Goal: Information Seeking & Learning: Learn about a topic

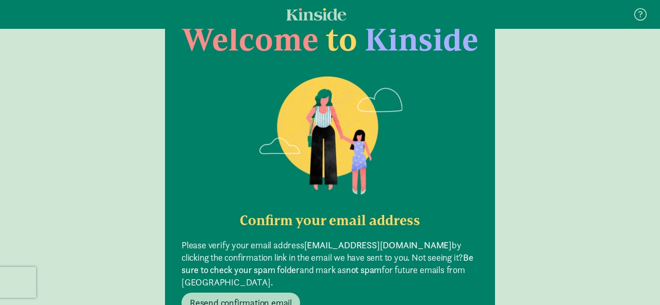
scroll to position [123, 0]
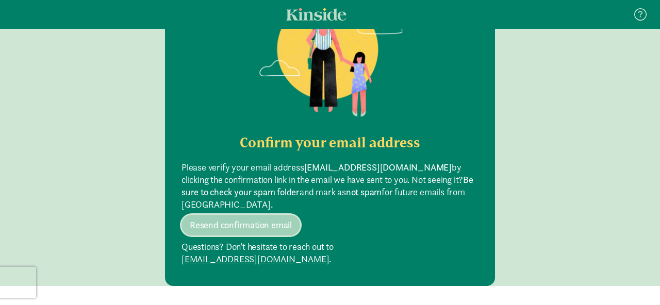
click at [261, 219] on span "Resend confirmation email" at bounding box center [241, 225] width 102 height 12
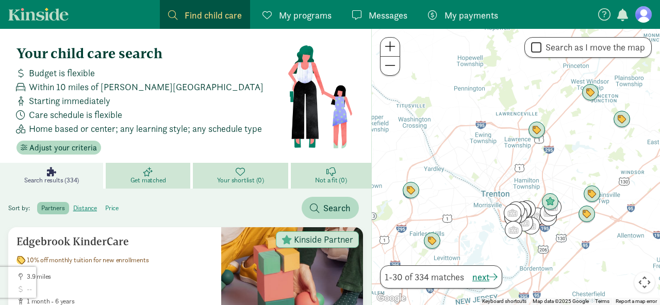
click at [114, 209] on label "price" at bounding box center [112, 208] width 22 height 12
click at [105, 204] on input "price" at bounding box center [105, 204] width 0 height 0
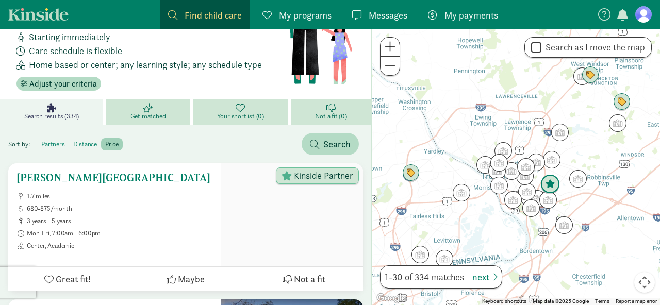
scroll to position [63, 0]
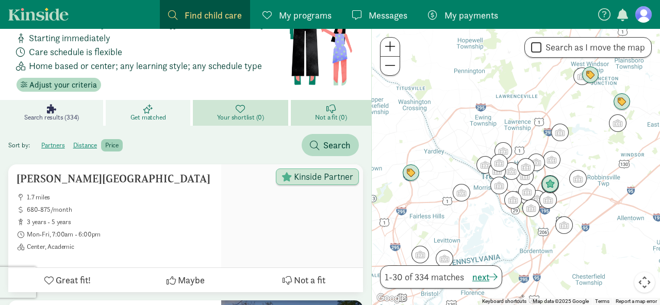
click at [149, 108] on icon at bounding box center [147, 108] width 9 height 9
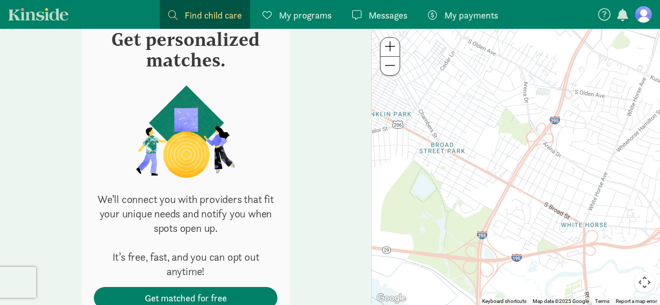
scroll to position [234, 0]
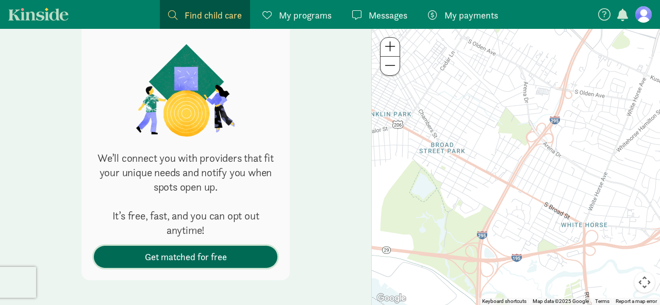
click at [127, 263] on span "Get matched for free" at bounding box center [185, 257] width 167 height 14
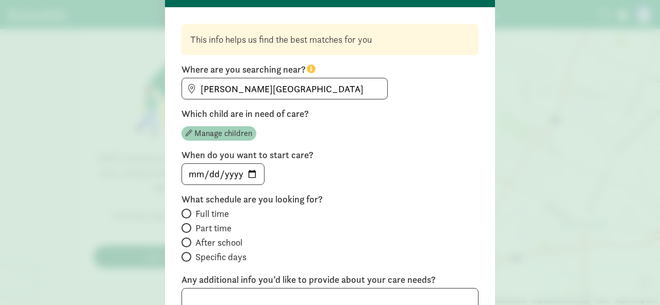
scroll to position [97, 0]
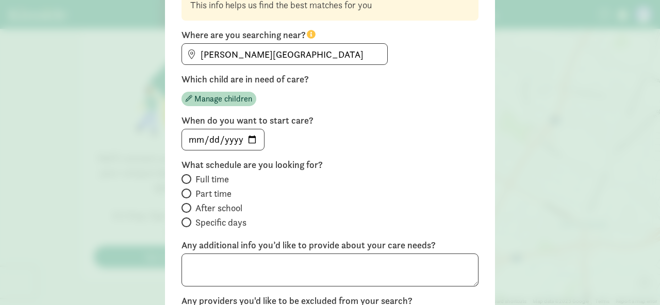
click at [189, 193] on span at bounding box center [186, 194] width 10 height 10
click at [188, 193] on input "Part time" at bounding box center [184, 193] width 7 height 7
radio input "true"
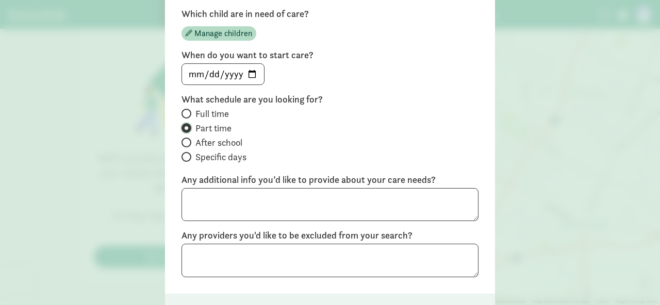
scroll to position [240, 0]
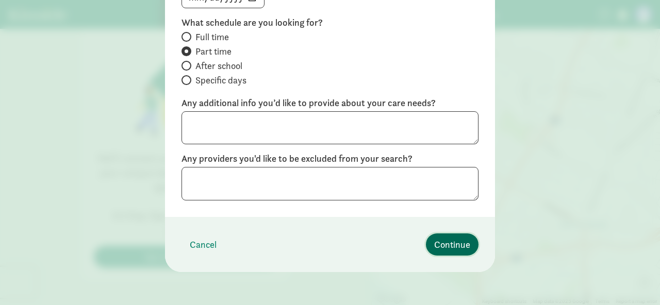
click at [451, 241] on span "Continue" at bounding box center [452, 245] width 36 height 14
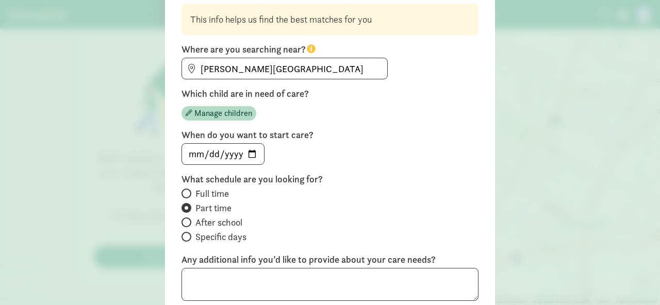
scroll to position [83, 0]
click at [214, 115] on span "Manage children" at bounding box center [223, 113] width 58 height 12
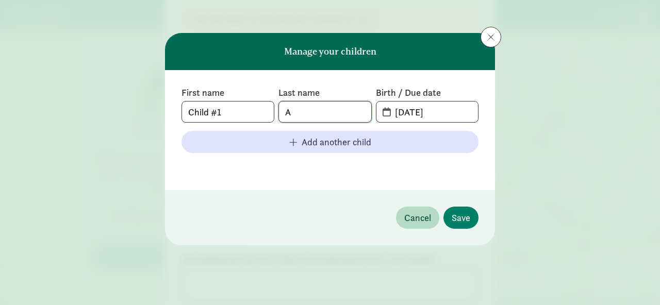
click at [316, 114] on input "A" at bounding box center [325, 112] width 92 height 21
click at [411, 114] on input "08-16-2025" at bounding box center [433, 112] width 89 height 21
drag, startPoint x: 445, startPoint y: 114, endPoint x: 320, endPoint y: 99, distance: 126.1
click at [320, 99] on div "First name Child #1 Last name A Birth / Due date 08-16-2025" at bounding box center [329, 105] width 297 height 36
type input "05-10-2025"
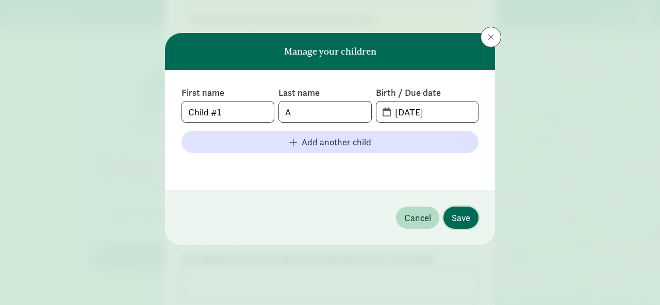
click at [461, 216] on span "Save" at bounding box center [460, 218] width 19 height 14
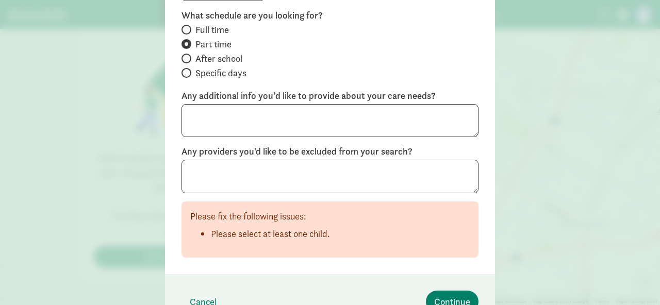
scroll to position [273, 0]
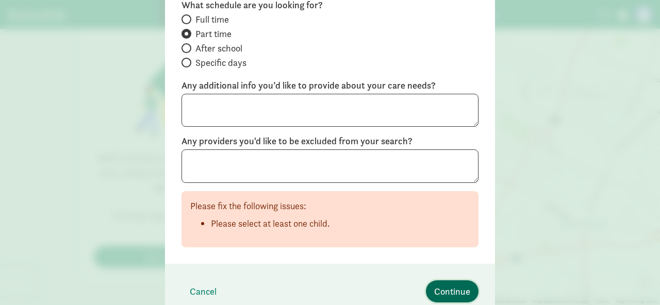
click at [441, 292] on span "Continue" at bounding box center [452, 291] width 36 height 14
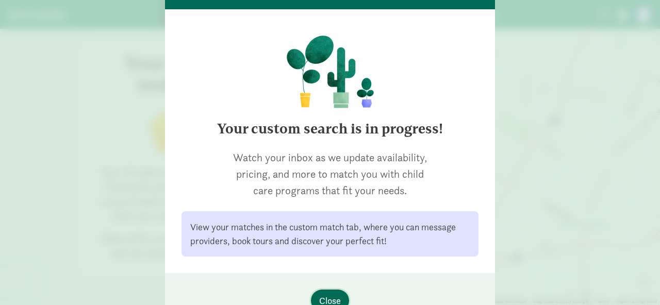
scroll to position [65, 0]
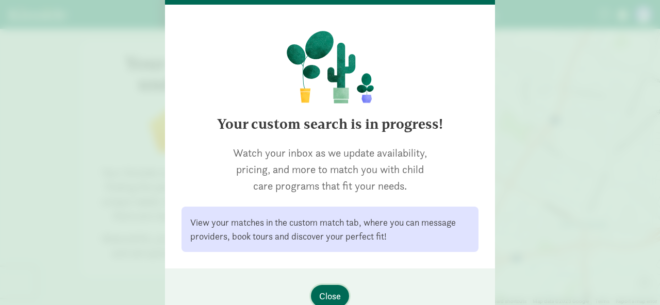
click at [337, 291] on span "Close" at bounding box center [330, 296] width 22 height 14
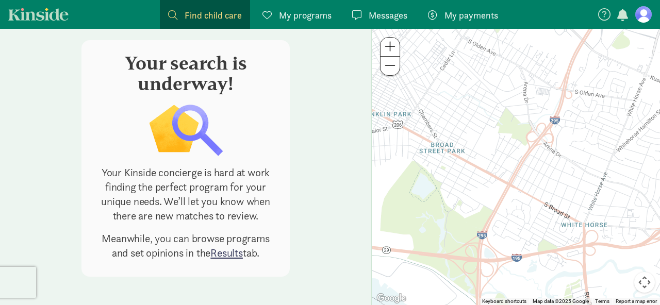
scroll to position [158, 0]
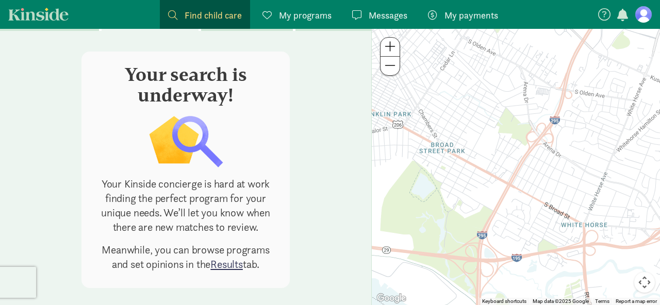
click at [214, 264] on link "Results" at bounding box center [226, 264] width 32 height 14
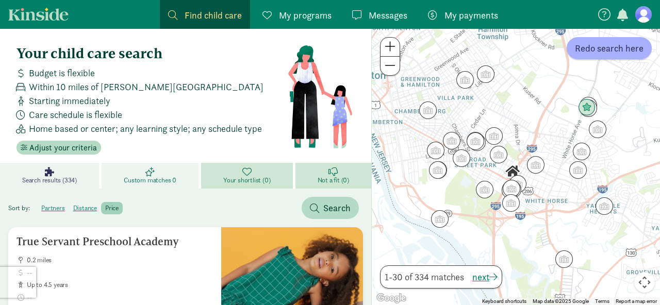
click at [171, 171] on link "Custom matches 0" at bounding box center [151, 176] width 99 height 26
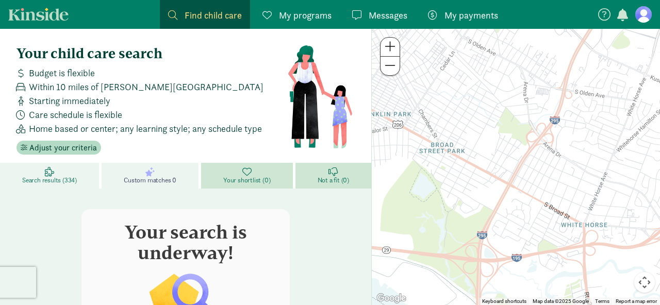
click at [39, 167] on link "Search results (334)" at bounding box center [51, 176] width 102 height 26
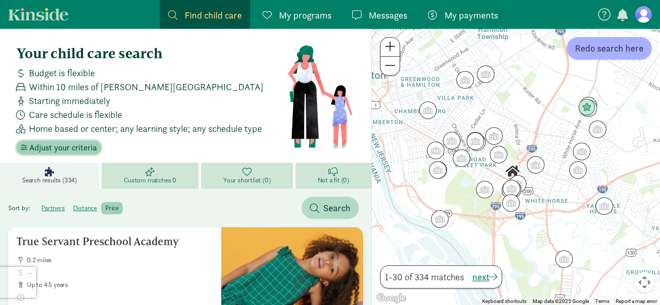
click at [50, 149] on span "Adjust your criteria" at bounding box center [63, 148] width 68 height 12
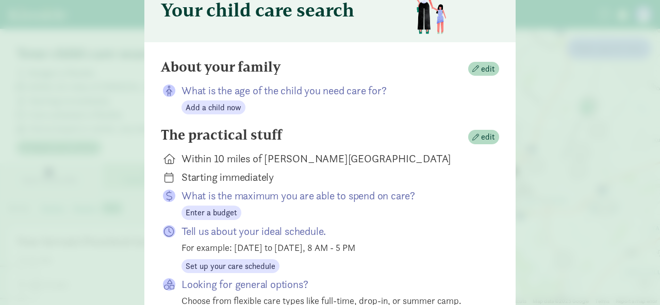
scroll to position [56, 0]
click at [207, 107] on span "Add a child now" at bounding box center [214, 107] width 56 height 12
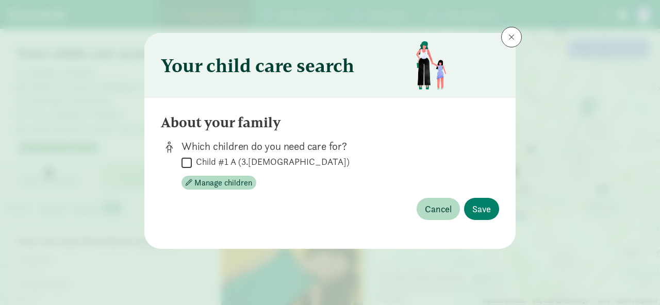
click at [187, 160] on input "Child #1 A (3.2 months old)" at bounding box center [186, 163] width 10 height 14
checkbox input "true"
click at [477, 211] on span "Save" at bounding box center [481, 209] width 19 height 14
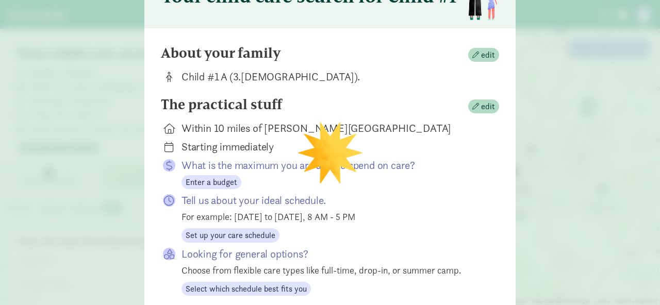
scroll to position [79, 0]
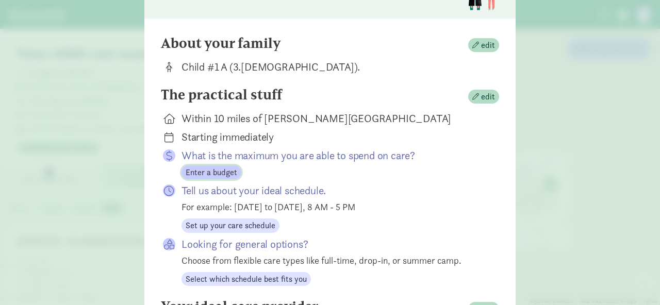
click at [209, 173] on span "Enter a budget" at bounding box center [212, 172] width 52 height 12
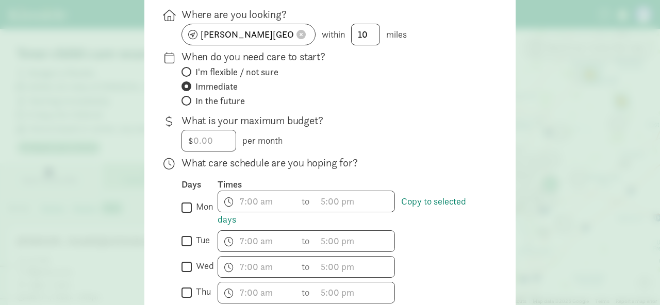
scroll to position [149, 0]
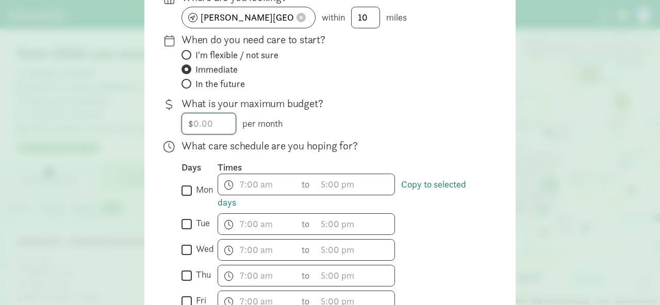
click at [199, 125] on input "number" at bounding box center [209, 123] width 54 height 21
type input "1000"
click at [373, 124] on div "$ 1000.00 1000 per month" at bounding box center [331, 124] width 301 height 22
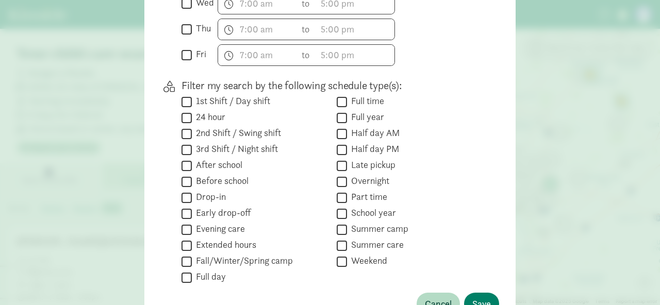
scroll to position [466, 0]
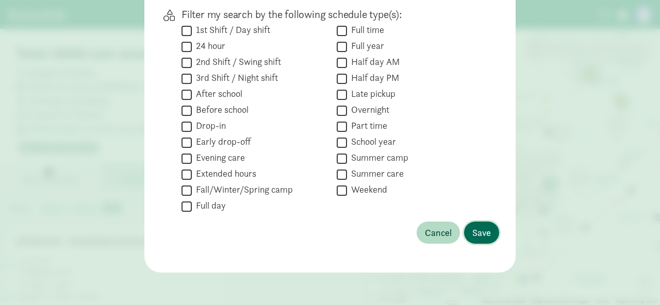
click at [485, 233] on span "Save" at bounding box center [481, 233] width 19 height 14
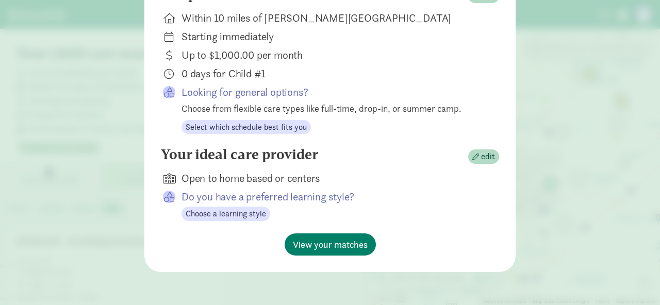
scroll to position [179, 0]
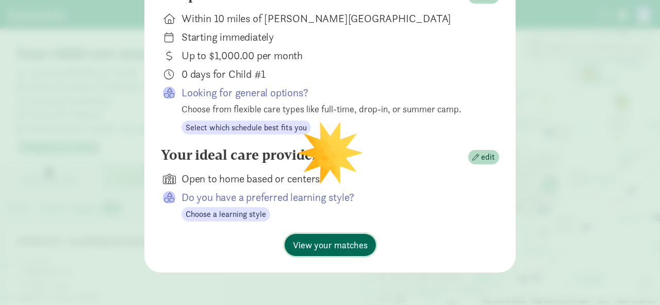
click at [339, 242] on span "View your matches" at bounding box center [330, 245] width 75 height 14
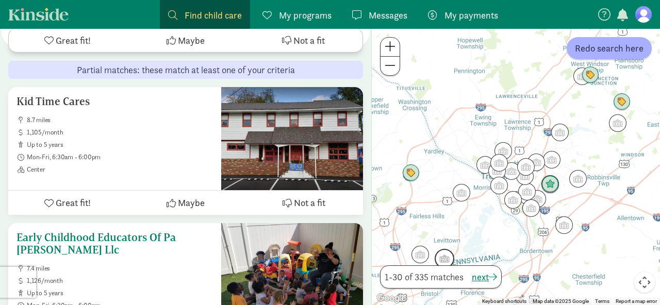
scroll to position [399, 0]
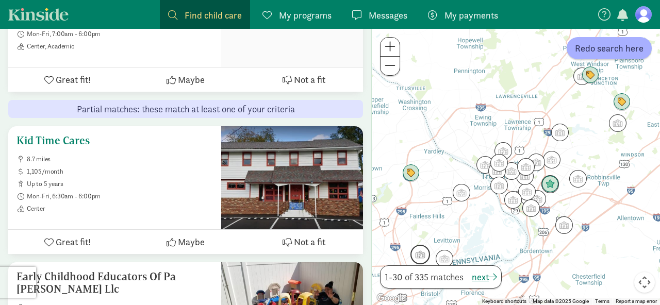
click at [79, 138] on h5 "Kid Time Cares" at bounding box center [114, 141] width 196 height 12
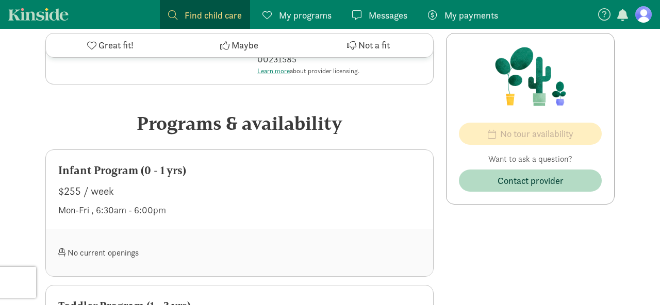
scroll to position [421, 0]
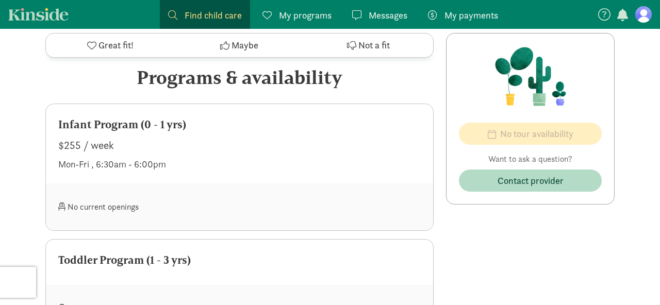
click at [105, 141] on div "$255 / week" at bounding box center [239, 145] width 362 height 16
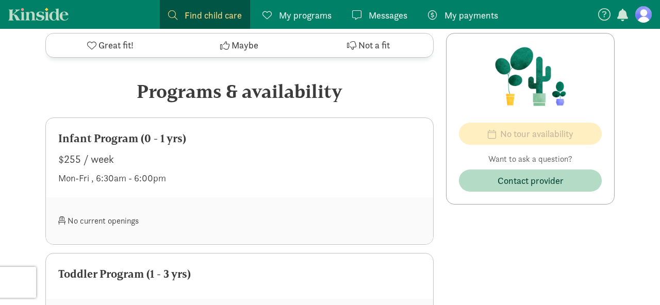
scroll to position [380, 0]
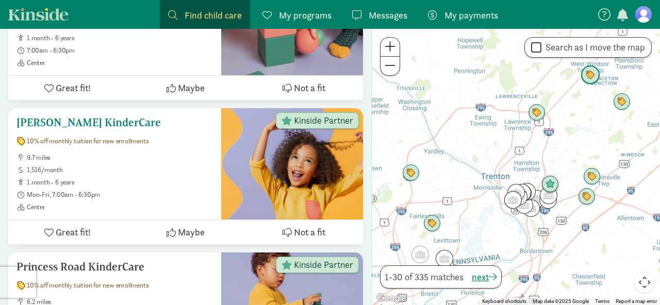
scroll to position [456, 0]
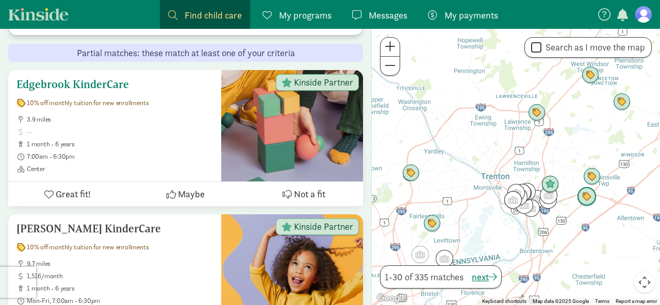
click at [163, 146] on span "1 month - 6 years" at bounding box center [120, 144] width 186 height 8
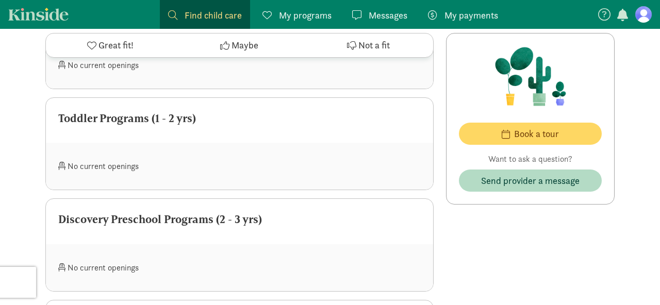
scroll to position [705, 0]
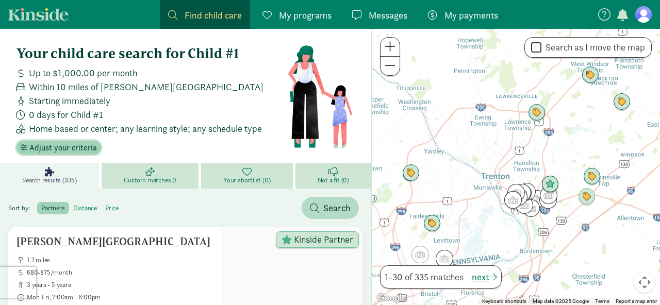
click at [70, 145] on span "Adjust your criteria" at bounding box center [63, 148] width 68 height 12
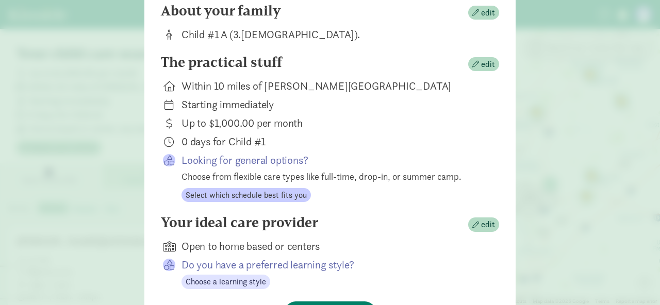
scroll to position [71, 0]
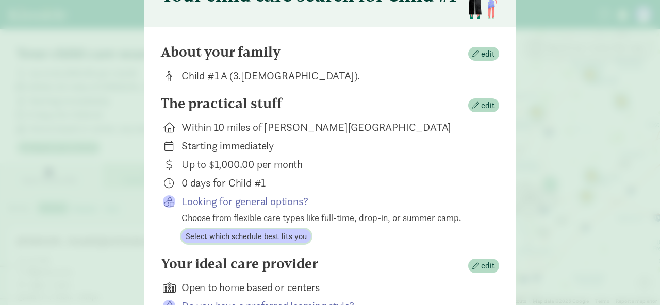
click at [234, 238] on span "Select which schedule best fits you" at bounding box center [246, 236] width 121 height 12
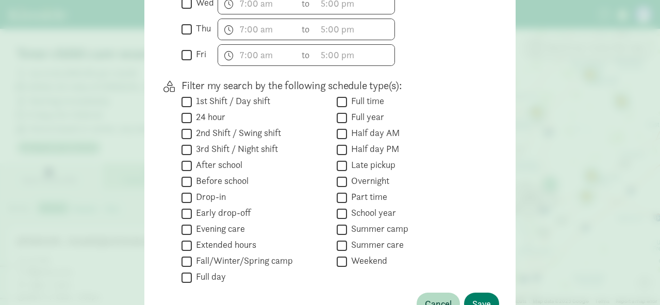
scroll to position [396, 0]
click at [343, 193] on input "Part time" at bounding box center [342, 197] width 10 height 14
checkbox input "true"
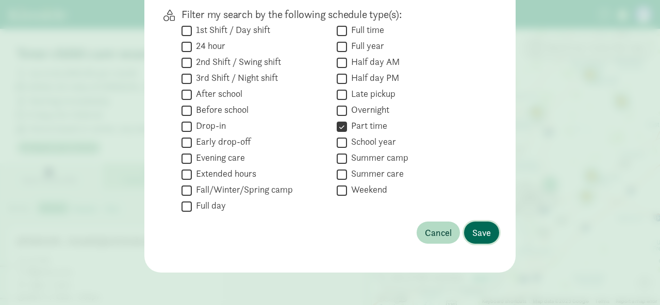
click at [476, 230] on span "Save" at bounding box center [481, 233] width 19 height 14
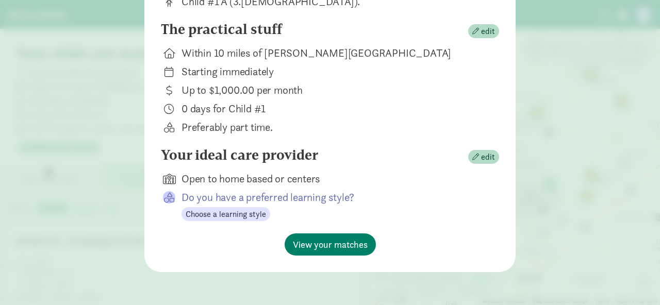
scroll to position [144, 0]
click at [315, 240] on span "View your matches" at bounding box center [330, 245] width 75 height 14
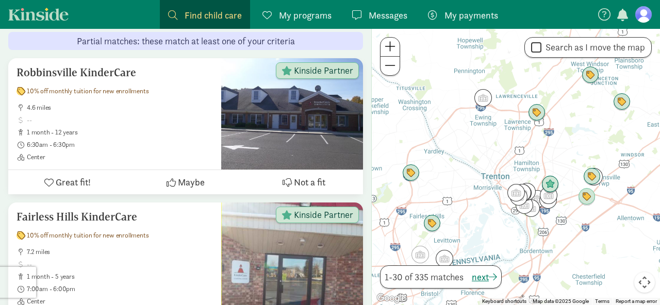
scroll to position [468, 0]
click at [175, 124] on ul "4.6 miles 1 month - 12 years 6:30am - 6:30pm Center" at bounding box center [114, 132] width 196 height 58
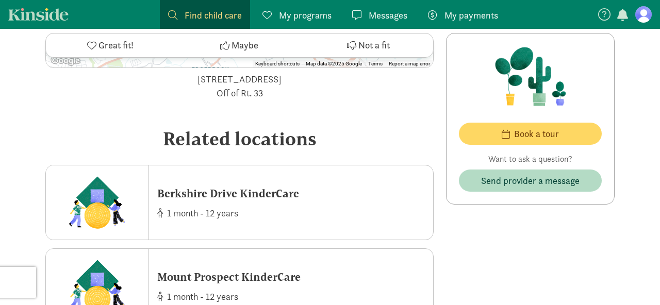
scroll to position [1627, 0]
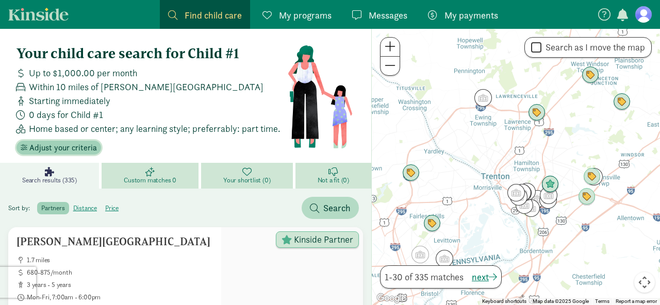
click at [71, 149] on span "Adjust your criteria" at bounding box center [63, 148] width 68 height 12
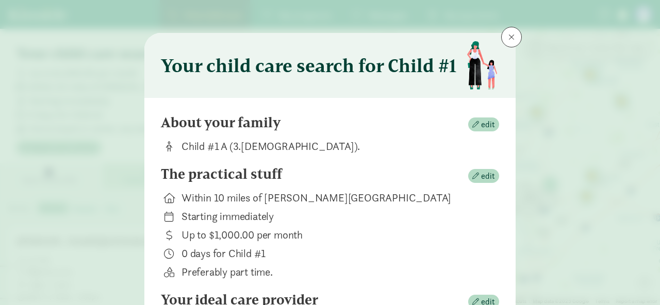
scroll to position [144, 0]
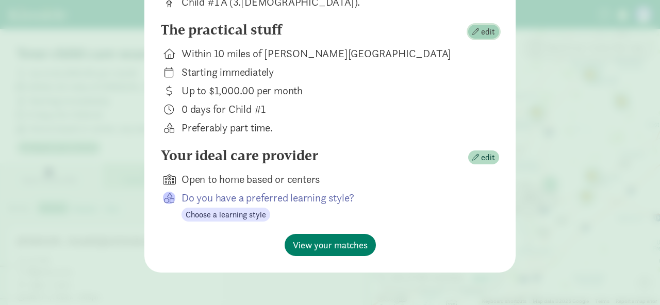
click at [491, 29] on span "edit" at bounding box center [488, 32] width 14 height 12
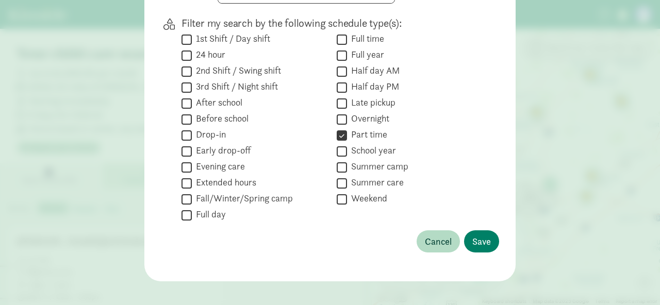
scroll to position [459, 0]
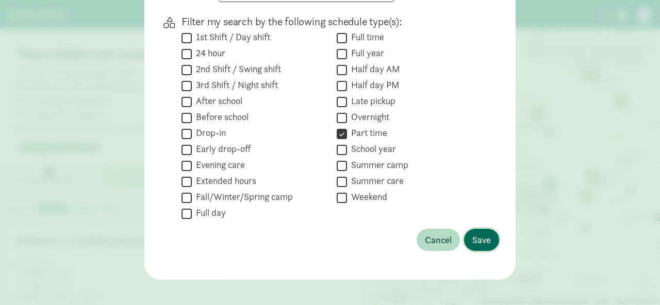
click at [481, 241] on span "Save" at bounding box center [481, 240] width 19 height 14
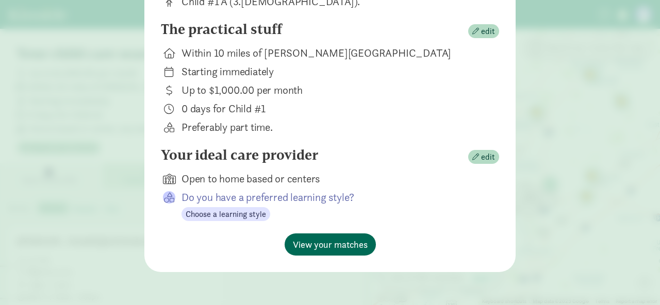
scroll to position [144, 0]
click at [315, 244] on span "View your matches" at bounding box center [330, 245] width 75 height 14
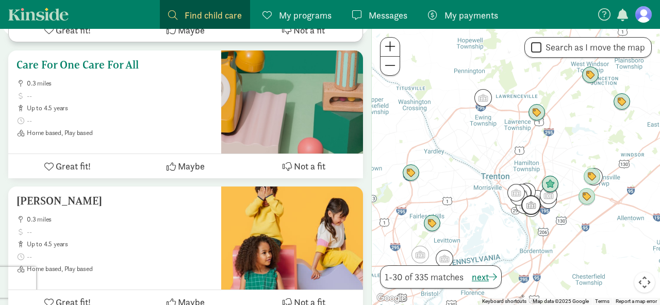
scroll to position [2310, 0]
click at [159, 116] on span at bounding box center [120, 120] width 186 height 8
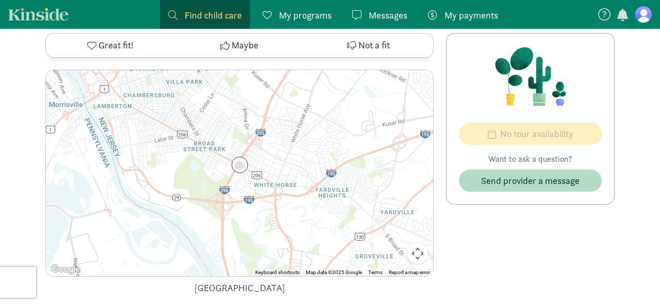
scroll to position [447, 0]
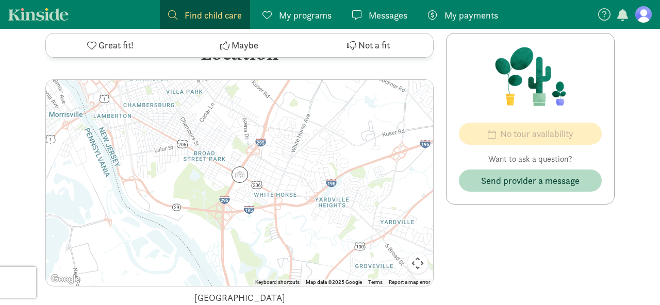
click at [243, 166] on img at bounding box center [239, 174] width 16 height 16
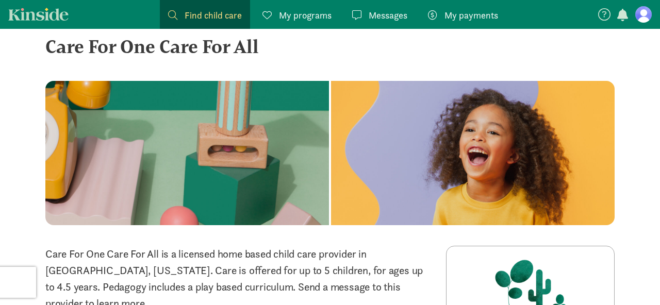
scroll to position [0, 0]
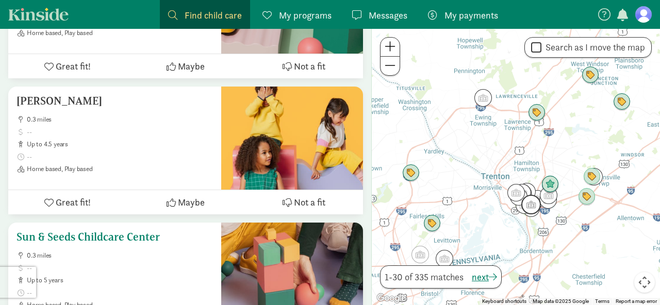
scroll to position [2409, 0]
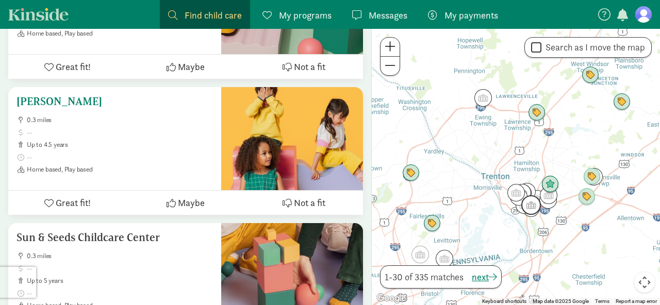
click at [124, 120] on span "0.3 miles" at bounding box center [120, 120] width 186 height 8
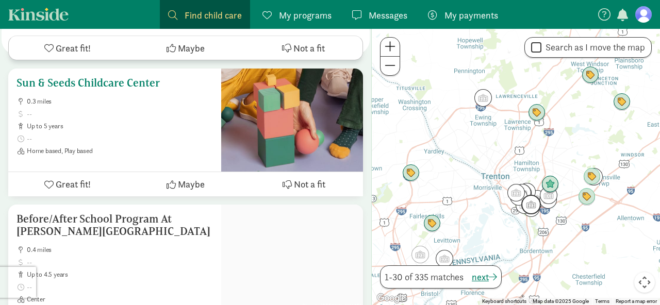
scroll to position [2562, 0]
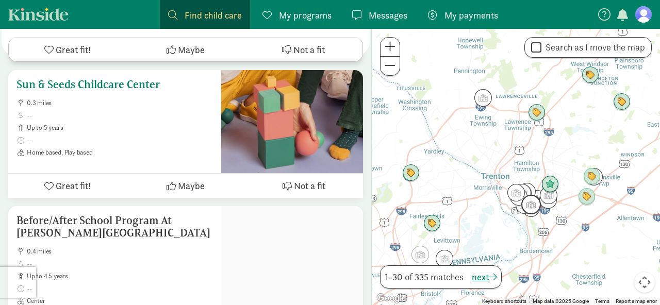
click at [147, 136] on span at bounding box center [120, 140] width 186 height 8
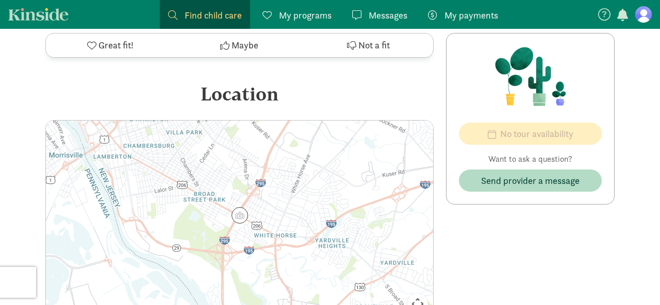
scroll to position [409, 0]
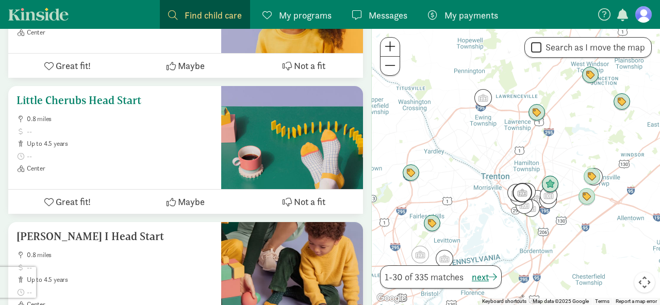
scroll to position [3516, 0]
click at [92, 94] on h5 "Little Cherubs Head Start" at bounding box center [114, 100] width 196 height 12
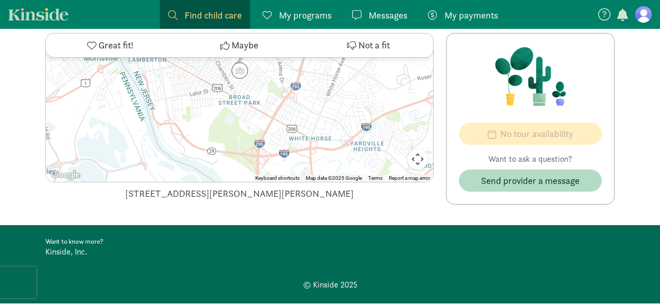
scroll to position [516, 0]
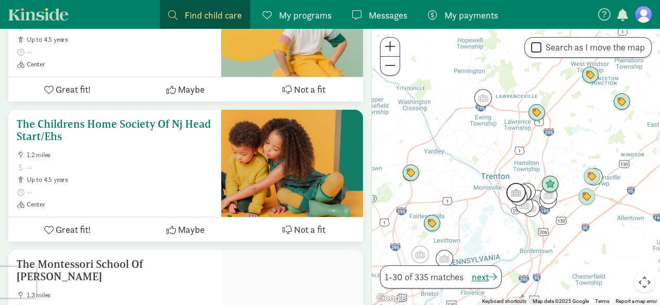
scroll to position [4143, 0]
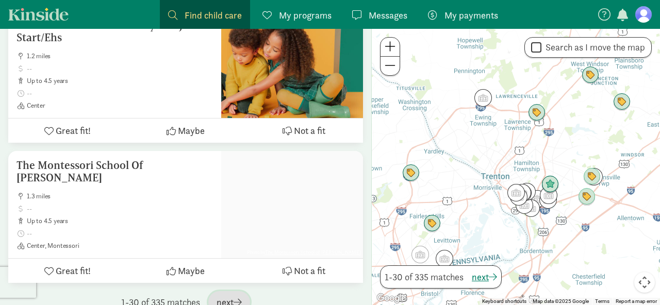
click at [237, 297] on span "button" at bounding box center [237, 301] width 8 height 9
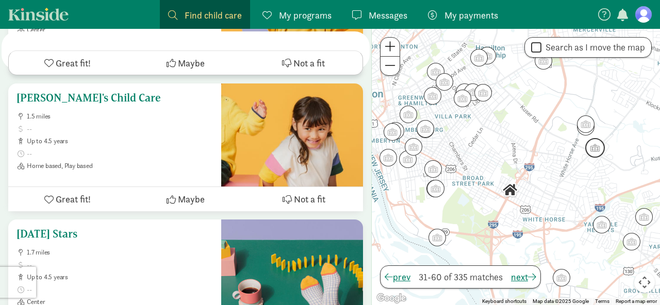
scroll to position [713, 0]
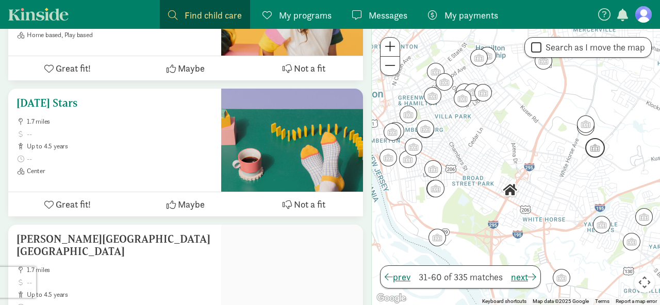
click at [165, 178] on div "[DATE] Stars 1.7 miles up to 4.5 years Center" at bounding box center [114, 140] width 213 height 103
